Goal: Task Accomplishment & Management: Use online tool/utility

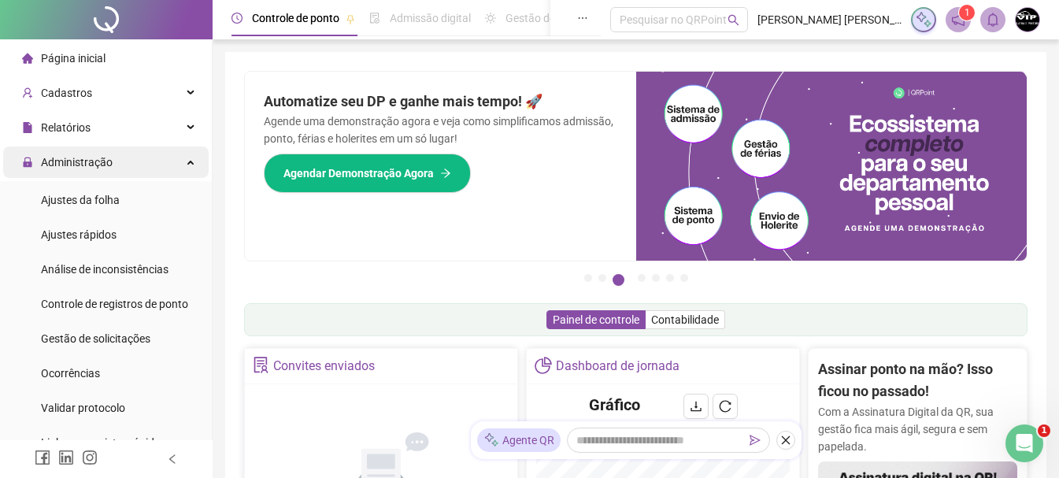
click at [183, 154] on div "Administração" at bounding box center [105, 161] width 205 height 31
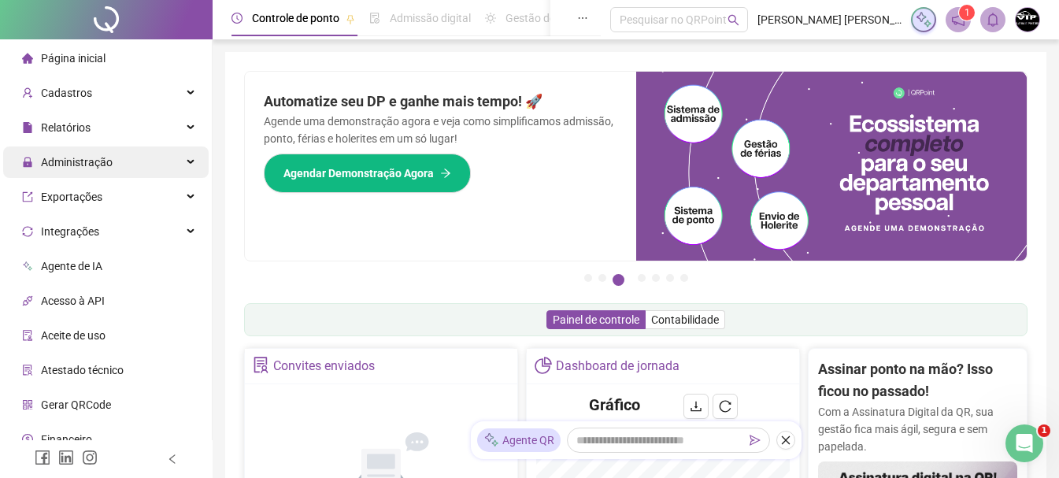
click at [183, 154] on div "Administração" at bounding box center [105, 161] width 205 height 31
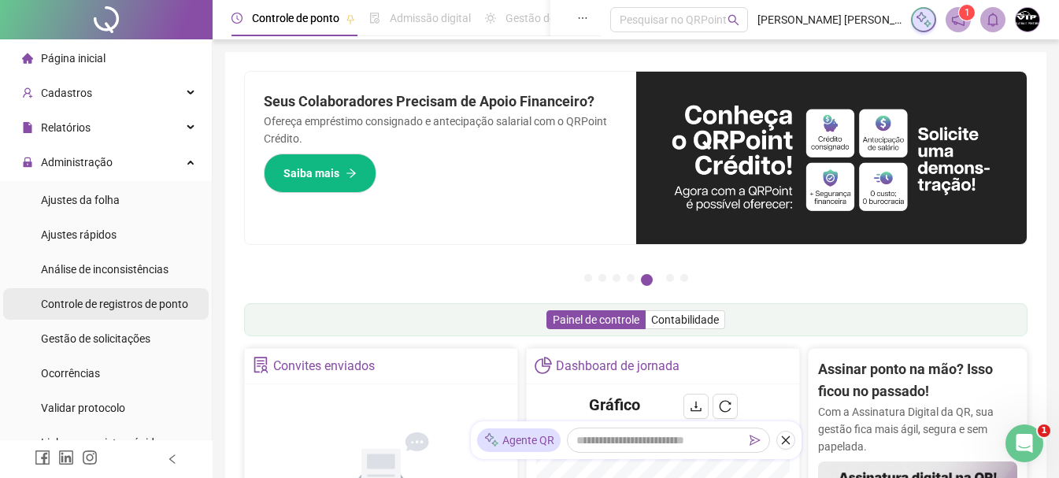
click at [148, 301] on span "Controle de registros de ponto" at bounding box center [114, 304] width 147 height 13
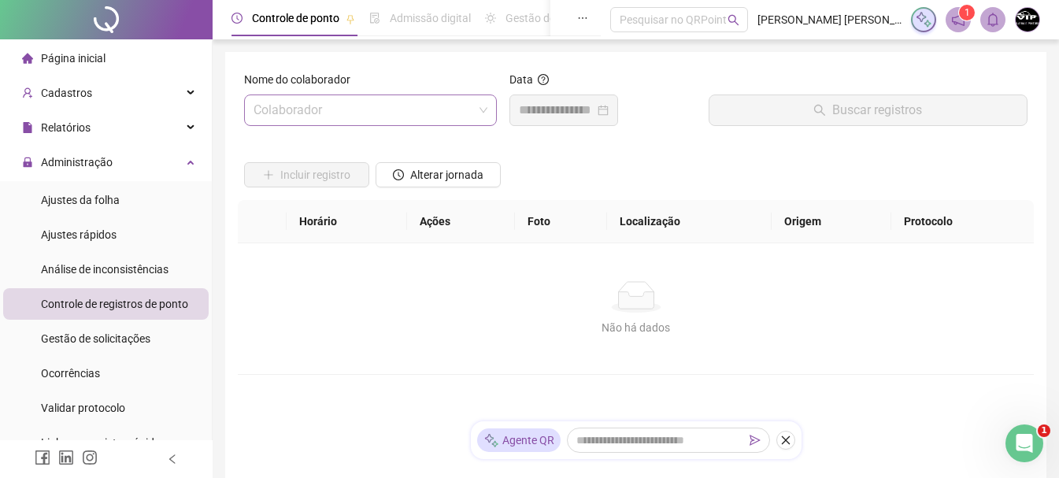
click at [490, 113] on div "Colaborador" at bounding box center [370, 109] width 253 height 31
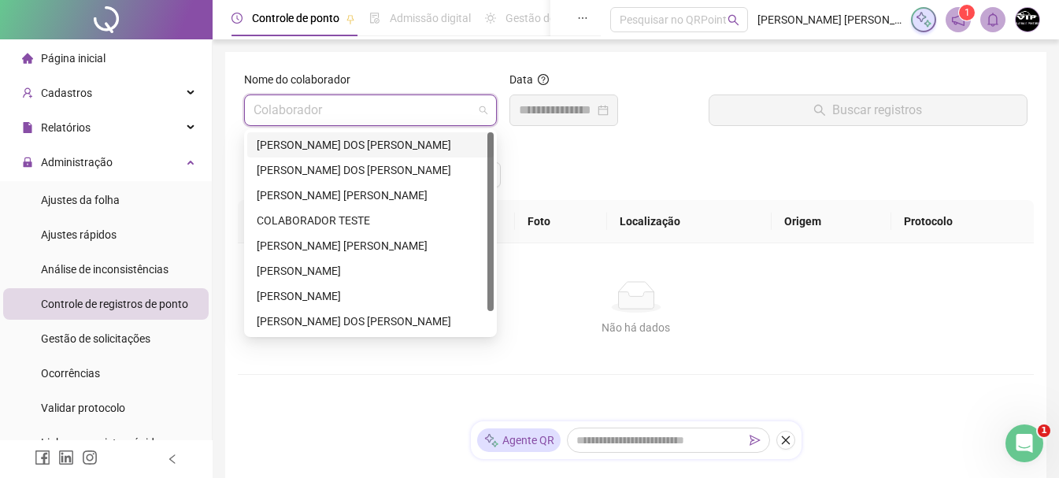
click at [390, 139] on div "[PERSON_NAME] DOS [PERSON_NAME]" at bounding box center [370, 144] width 227 height 17
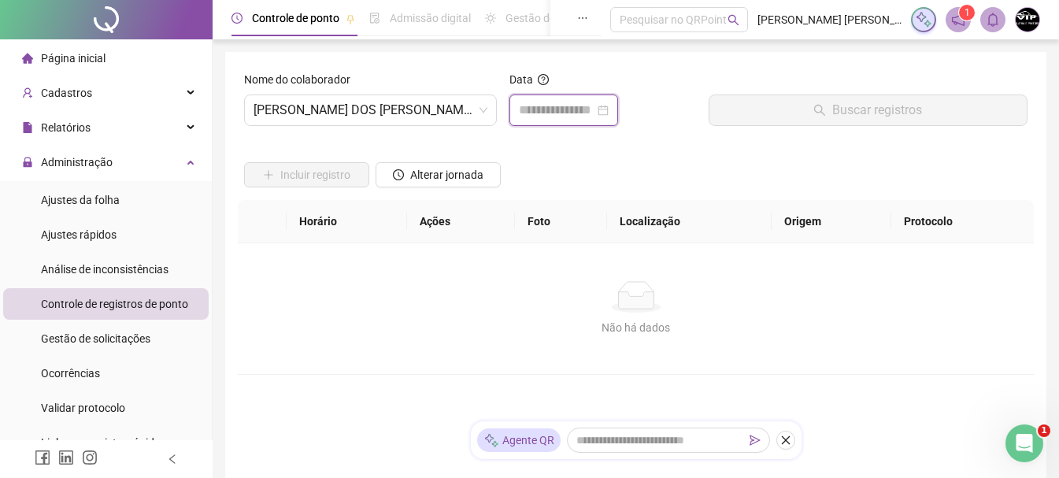
click at [594, 102] on input at bounding box center [557, 110] width 76 height 19
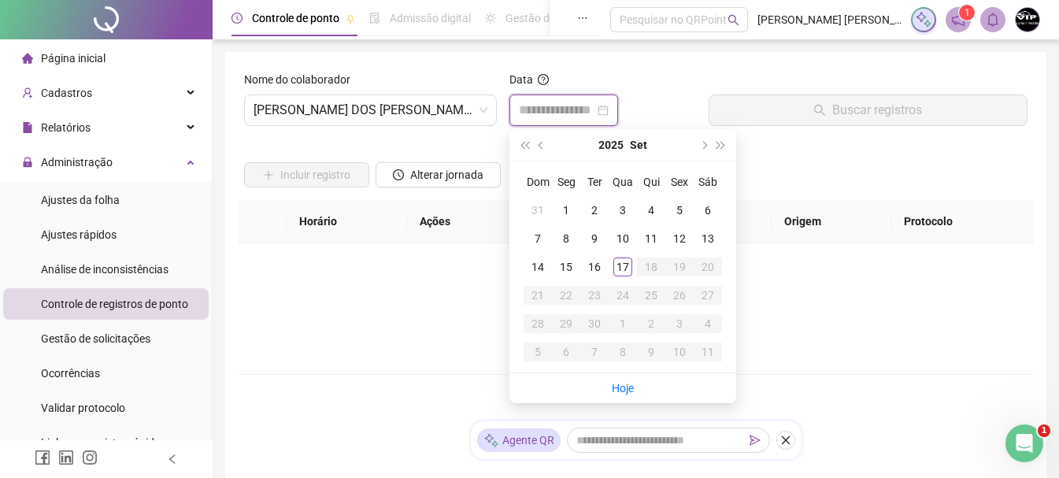
click at [594, 108] on input at bounding box center [557, 110] width 76 height 19
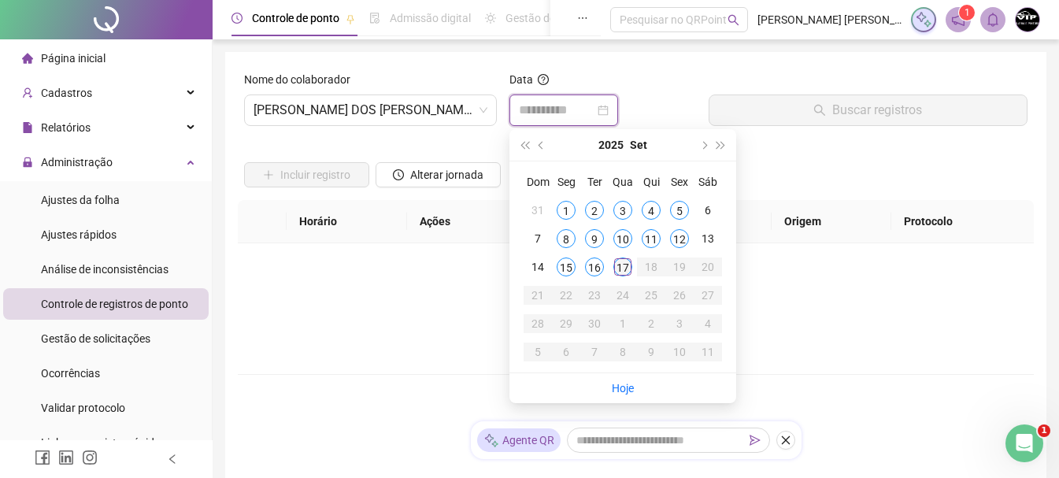
type input "**********"
click at [624, 269] on div "17" at bounding box center [622, 266] width 19 height 19
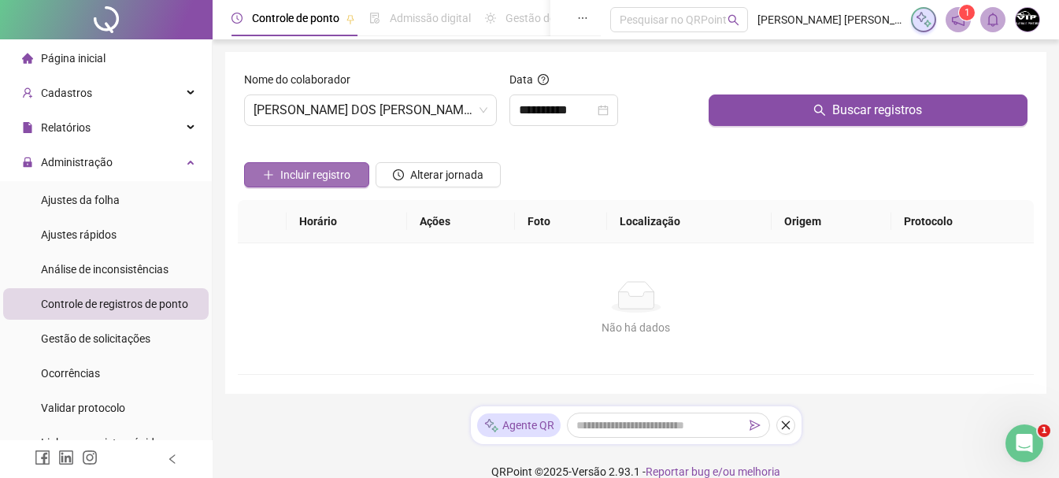
click at [290, 165] on button "Incluir registro" at bounding box center [306, 174] width 125 height 25
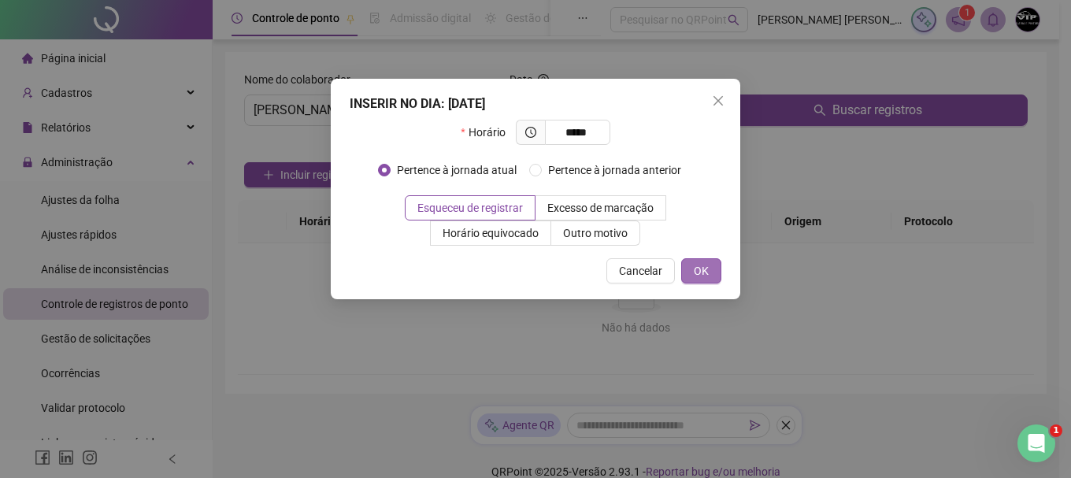
type input "*****"
click at [704, 272] on span "OK" at bounding box center [701, 270] width 15 height 17
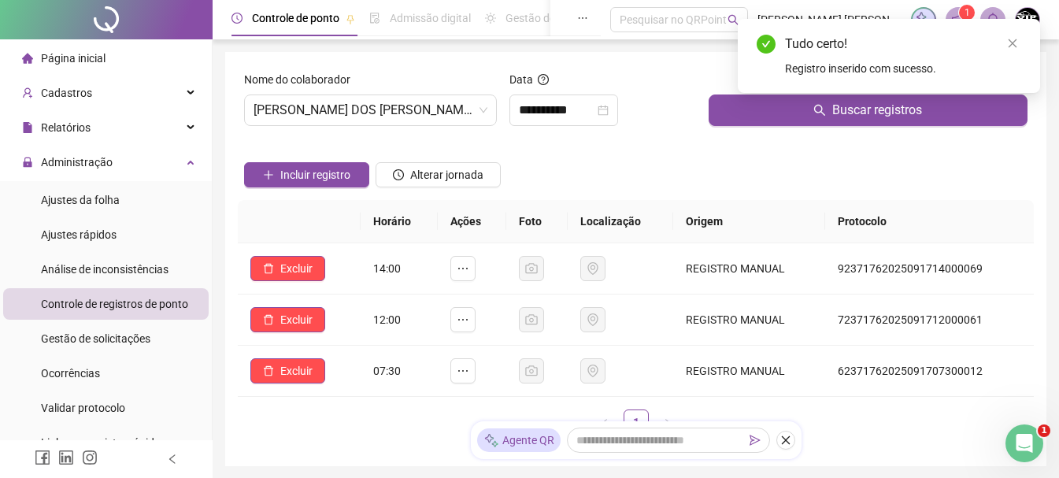
click at [102, 59] on span "Página inicial" at bounding box center [73, 58] width 65 height 13
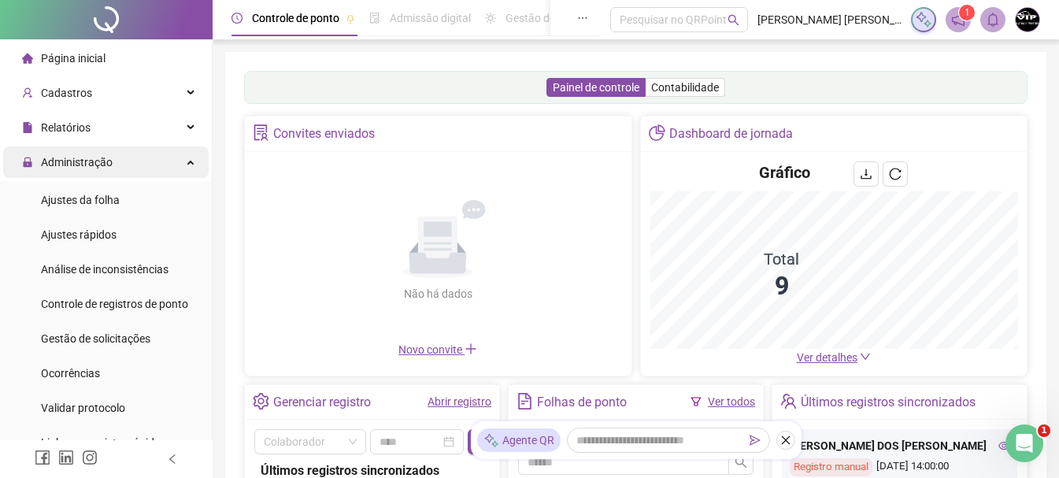
click at [181, 167] on div "Administração" at bounding box center [105, 161] width 205 height 31
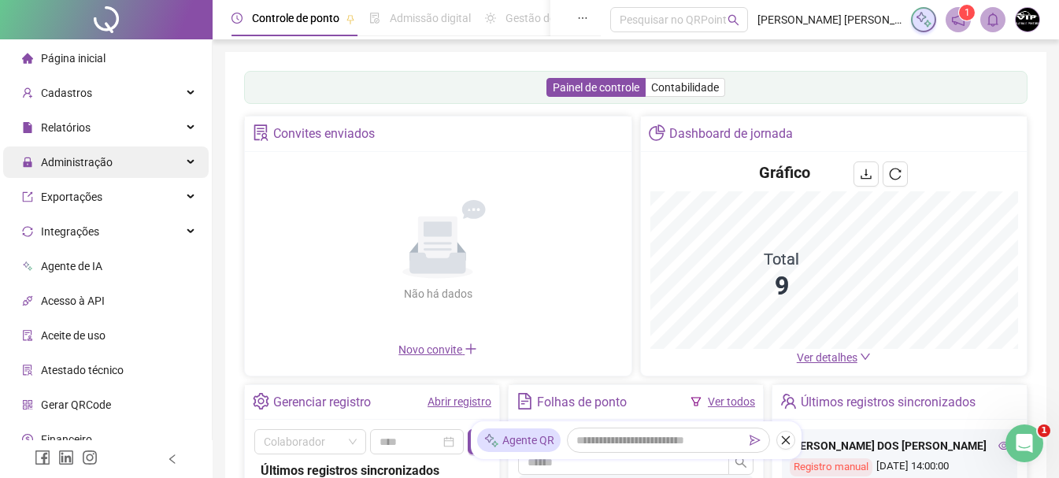
click at [188, 162] on icon at bounding box center [192, 162] width 8 height 0
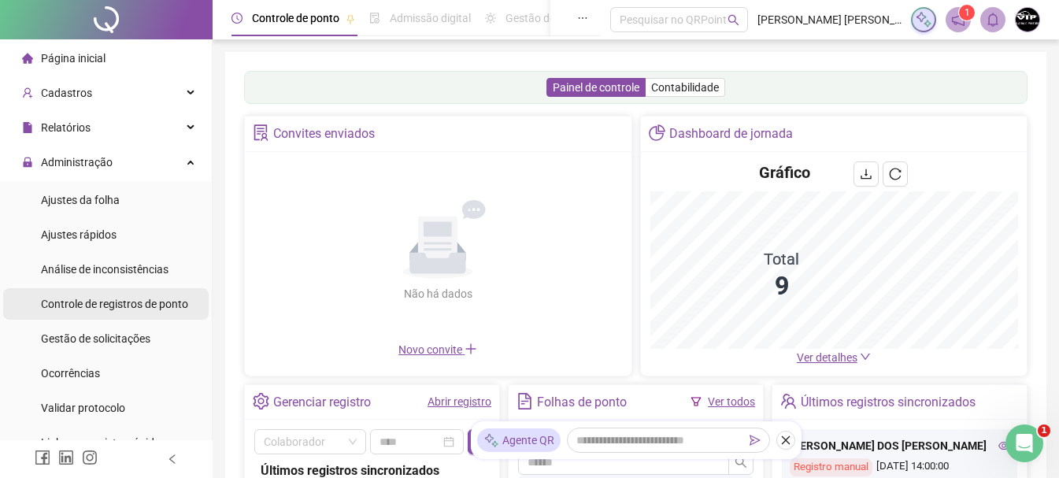
click at [170, 304] on span "Controle de registros de ponto" at bounding box center [114, 304] width 147 height 13
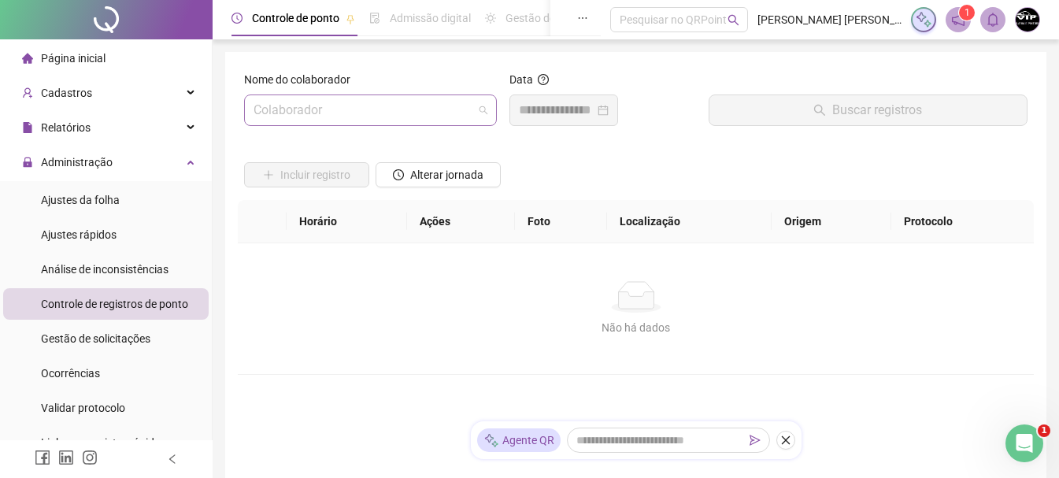
click at [481, 101] on span at bounding box center [370, 110] width 234 height 30
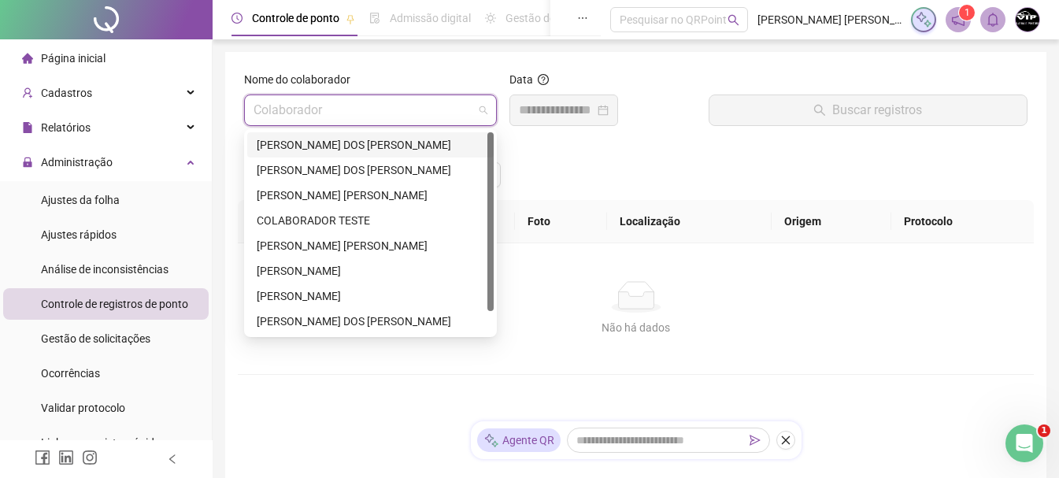
click at [423, 144] on div "[PERSON_NAME] DOS [PERSON_NAME]" at bounding box center [370, 144] width 227 height 17
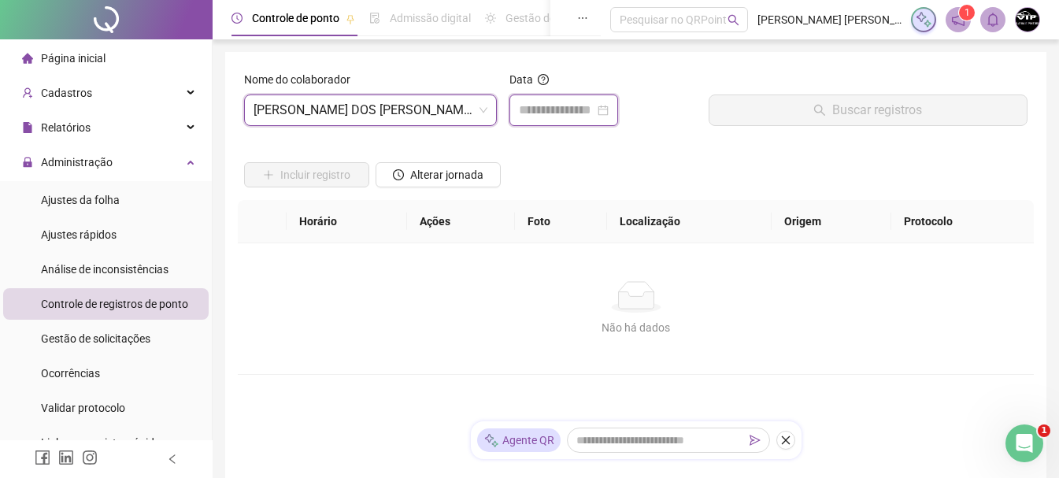
click at [583, 112] on input at bounding box center [557, 110] width 76 height 19
click at [618, 113] on div at bounding box center [563, 109] width 109 height 31
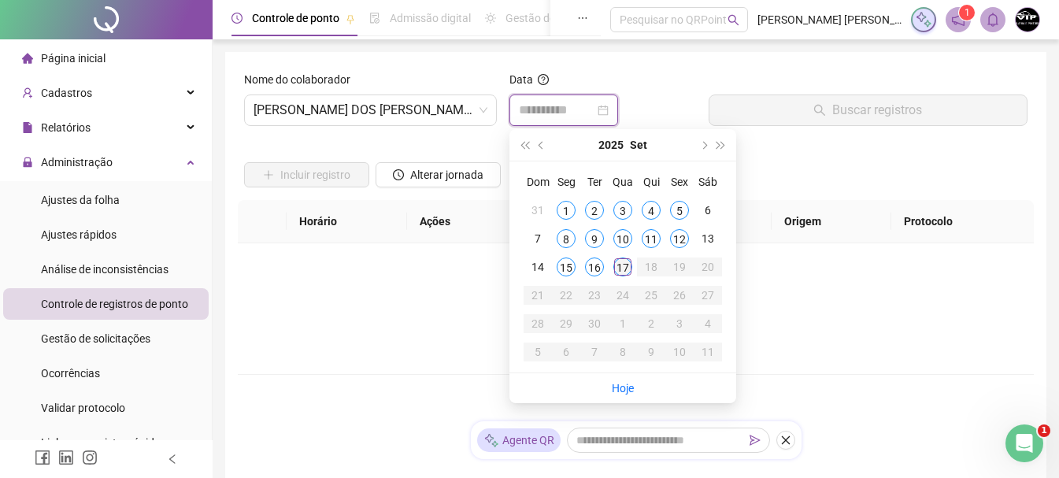
type input "**********"
click at [624, 264] on div "17" at bounding box center [622, 266] width 19 height 19
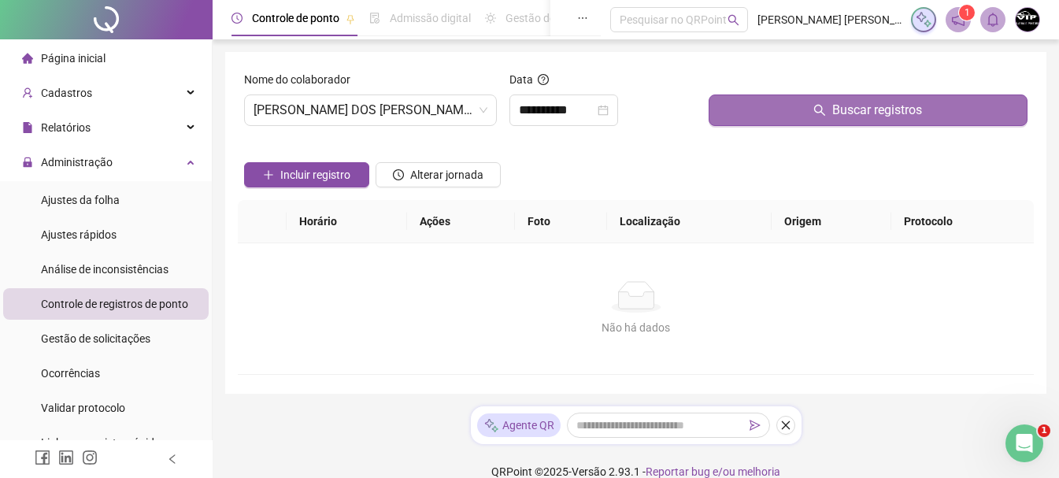
click at [848, 111] on span "Buscar registros" at bounding box center [877, 110] width 90 height 19
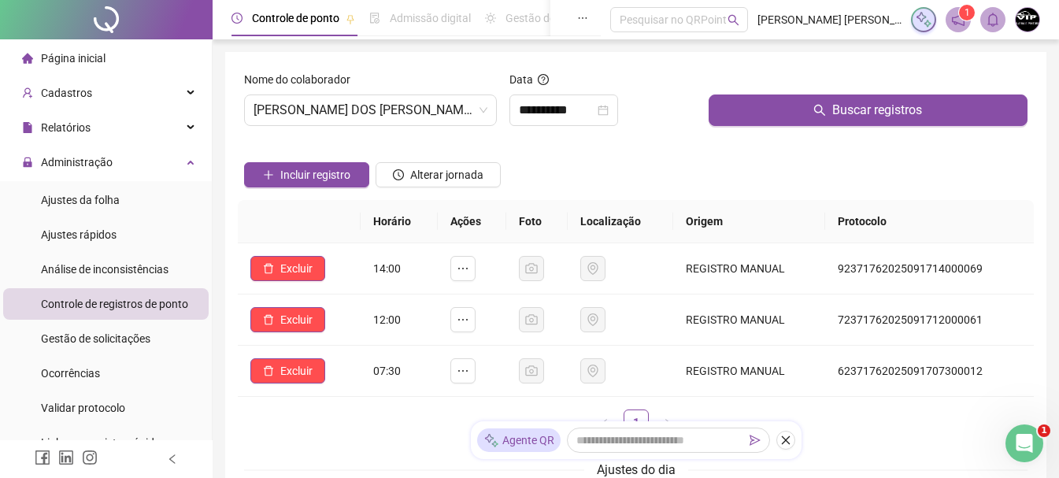
click at [103, 68] on div "Página inicial" at bounding box center [63, 58] width 83 height 31
